Goal: Transaction & Acquisition: Purchase product/service

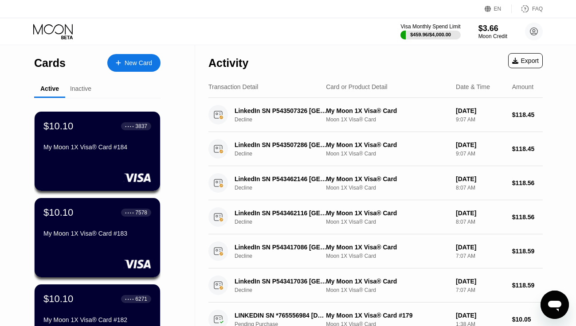
click at [132, 66] on div "New Card" at bounding box center [133, 63] width 53 height 18
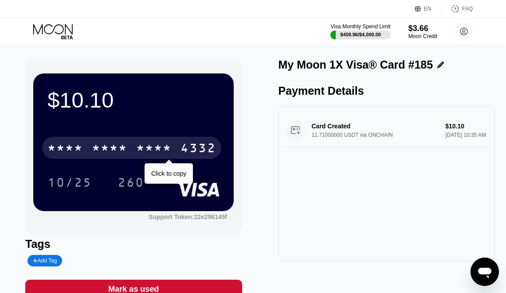
click at [136, 151] on div "* * * * * * * * * * * * 4332" at bounding box center [131, 148] width 179 height 22
click at [152, 143] on div "2654" at bounding box center [153, 149] width 35 height 14
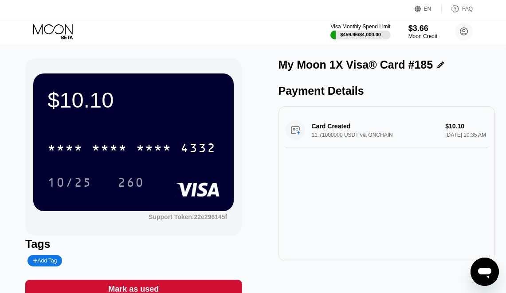
click at [60, 34] on icon at bounding box center [52, 29] width 39 height 10
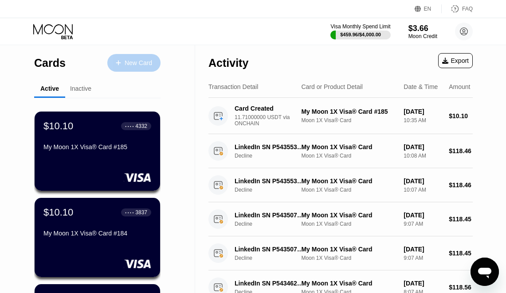
click at [129, 67] on div "New Card" at bounding box center [133, 63] width 53 height 18
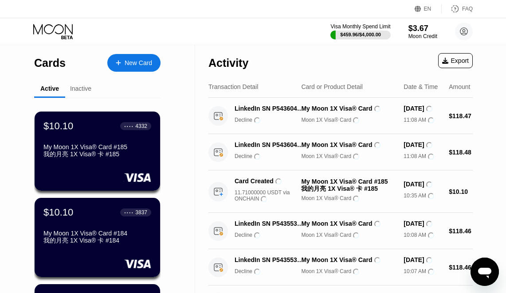
click at [141, 67] on div "New Card" at bounding box center [133, 63] width 53 height 18
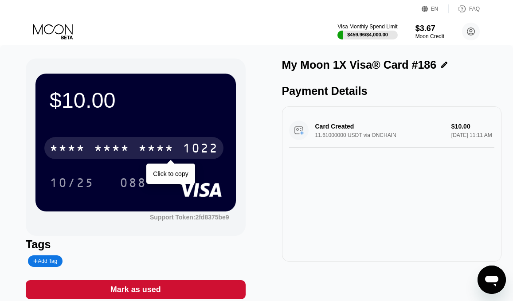
click at [146, 143] on div "* * * *" at bounding box center [155, 149] width 35 height 14
drag, startPoint x: 134, startPoint y: 147, endPoint x: 141, endPoint y: 158, distance: 12.5
click at [134, 147] on div "4513 6500 2747 1022" at bounding box center [133, 148] width 179 height 22
